Goal: Task Accomplishment & Management: Complete application form

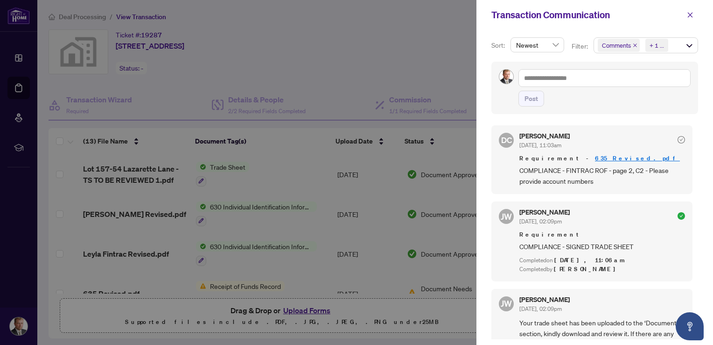
scroll to position [233, 0]
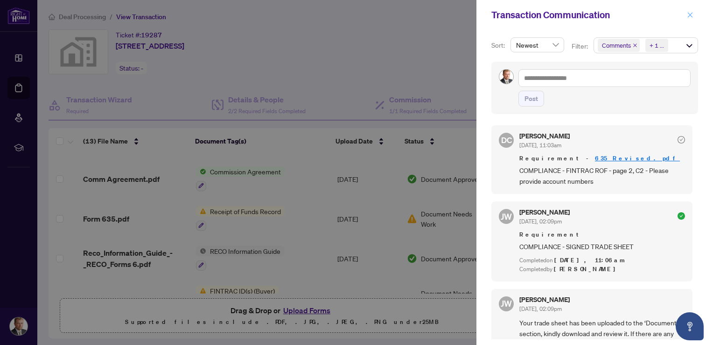
click at [692, 16] on icon "close" at bounding box center [690, 15] width 7 height 7
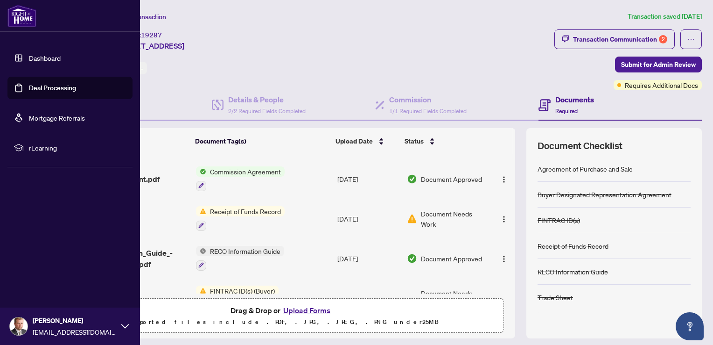
click at [33, 89] on link "Deal Processing" at bounding box center [52, 88] width 47 height 8
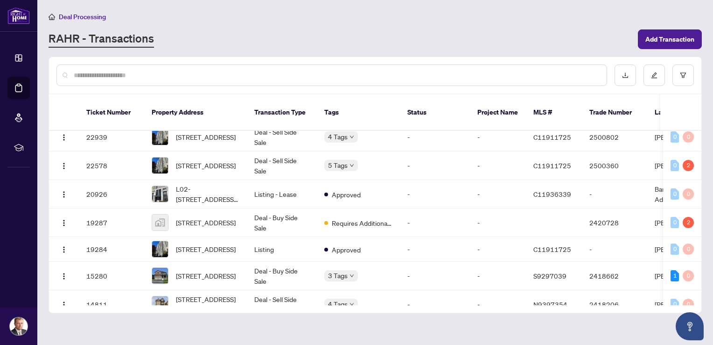
scroll to position [187, 0]
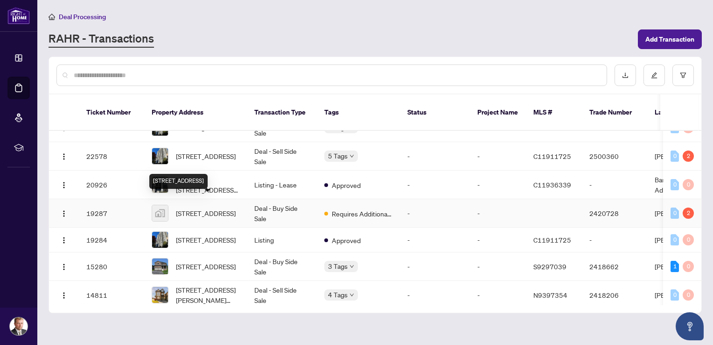
click at [212, 208] on span "[STREET_ADDRESS]" at bounding box center [206, 213] width 60 height 10
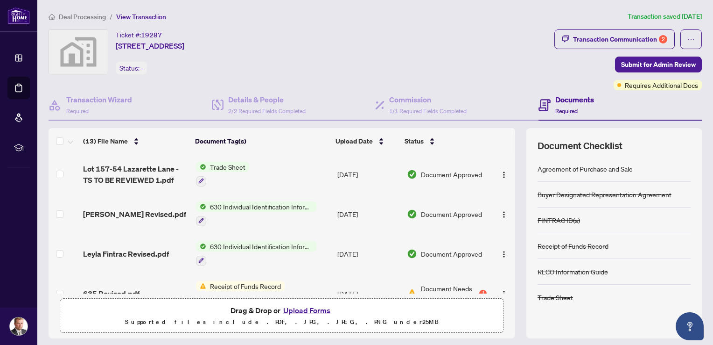
scroll to position [47, 0]
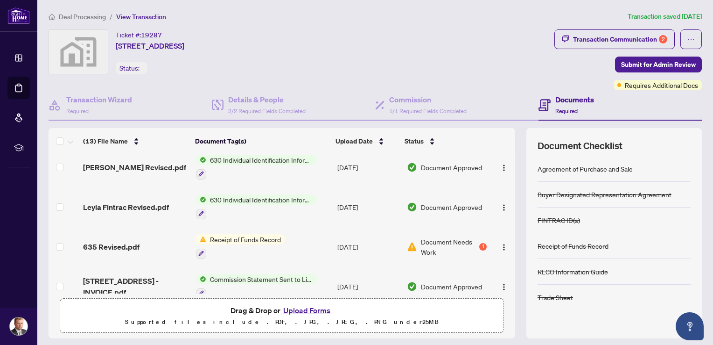
click at [296, 308] on button "Upload Forms" at bounding box center [307, 310] width 53 height 12
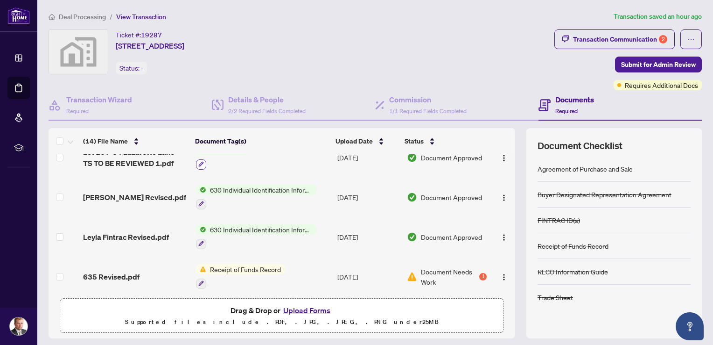
click at [199, 162] on icon "button" at bounding box center [201, 164] width 5 height 5
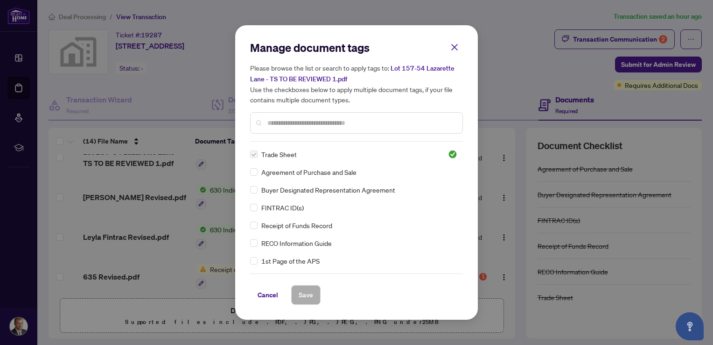
click at [281, 124] on input "text" at bounding box center [361, 123] width 188 height 10
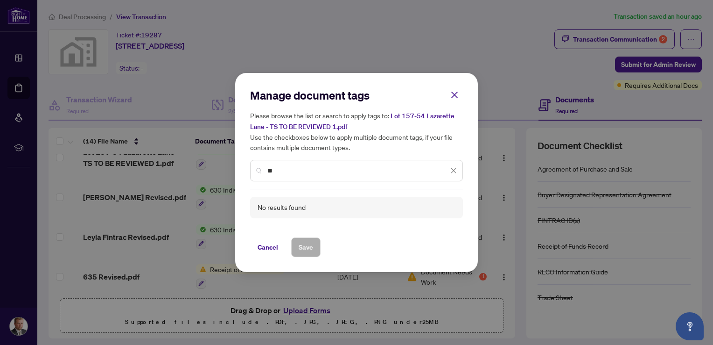
type input "*"
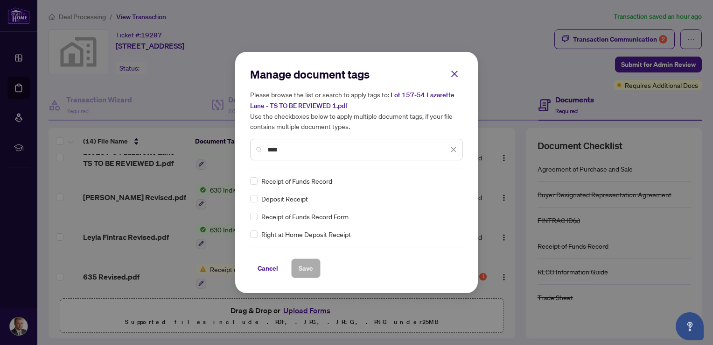
type input "****"
click at [307, 270] on span "Save" at bounding box center [306, 267] width 14 height 15
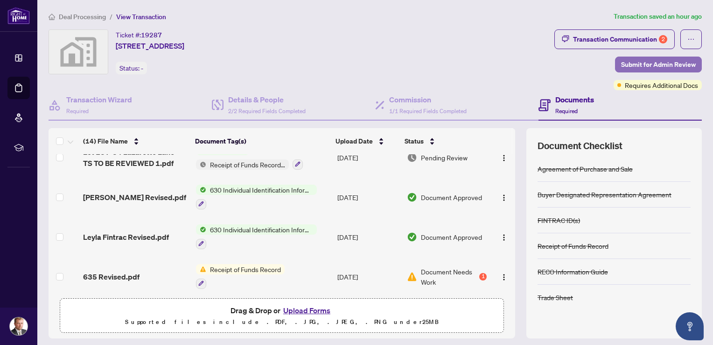
click at [635, 63] on span "Submit for Admin Review" at bounding box center [658, 64] width 75 height 15
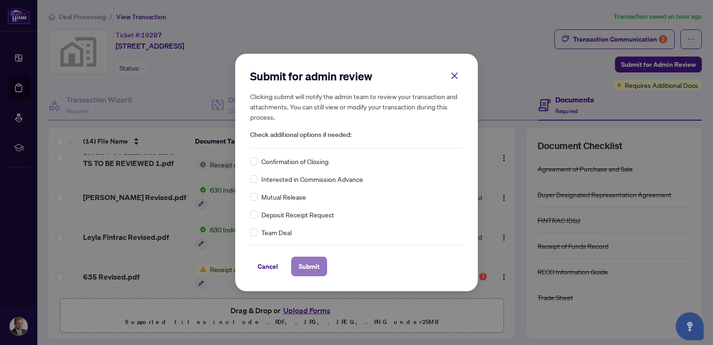
click at [305, 267] on span "Submit" at bounding box center [309, 266] width 21 height 15
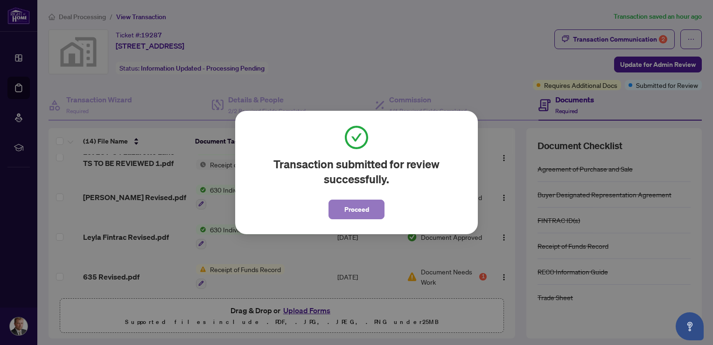
click at [353, 211] on span "Proceed" at bounding box center [357, 209] width 25 height 15
